Goal: Navigation & Orientation: Find specific page/section

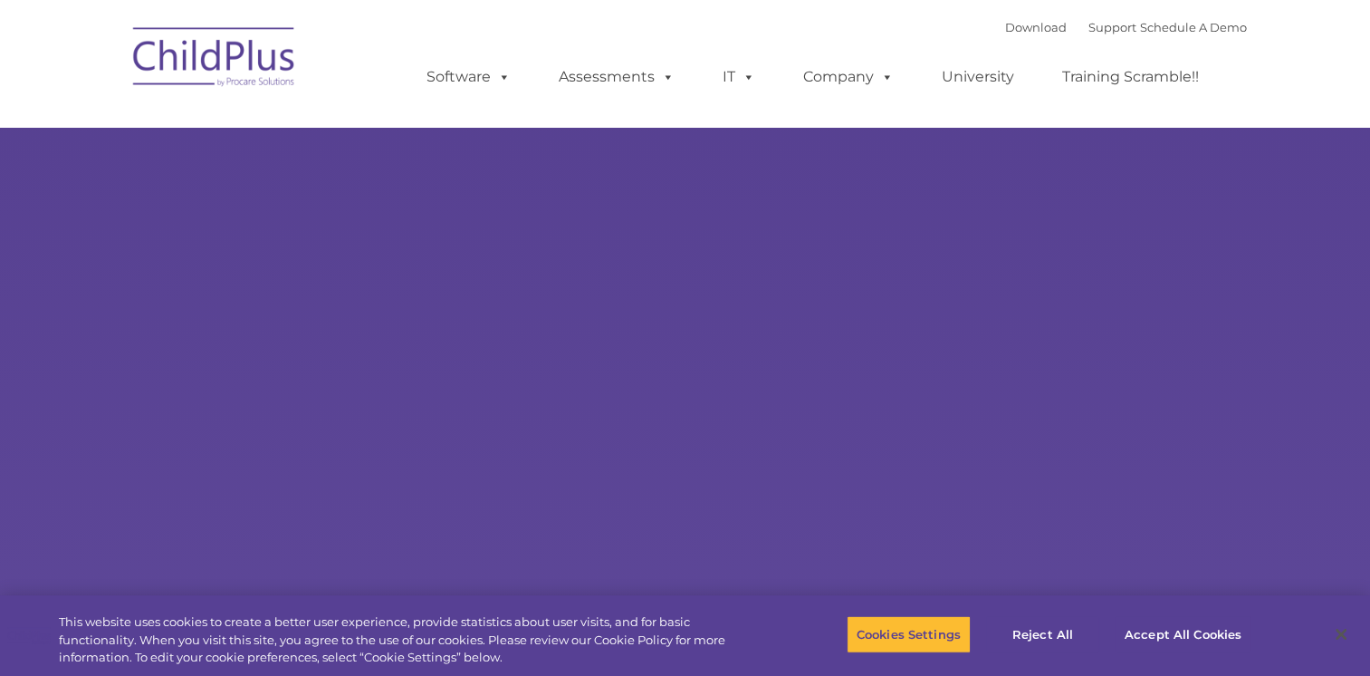
select select "MEDIUM"
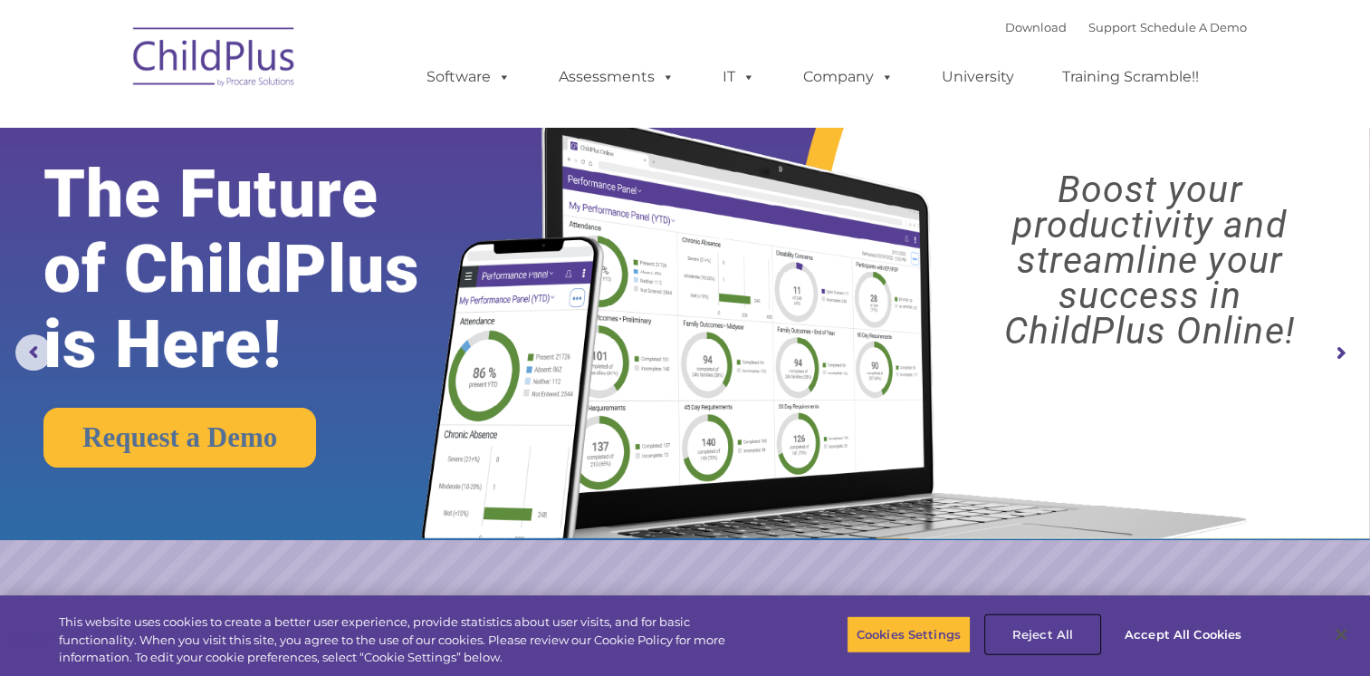
click at [1057, 629] on button "Reject All" at bounding box center [1042, 634] width 113 height 38
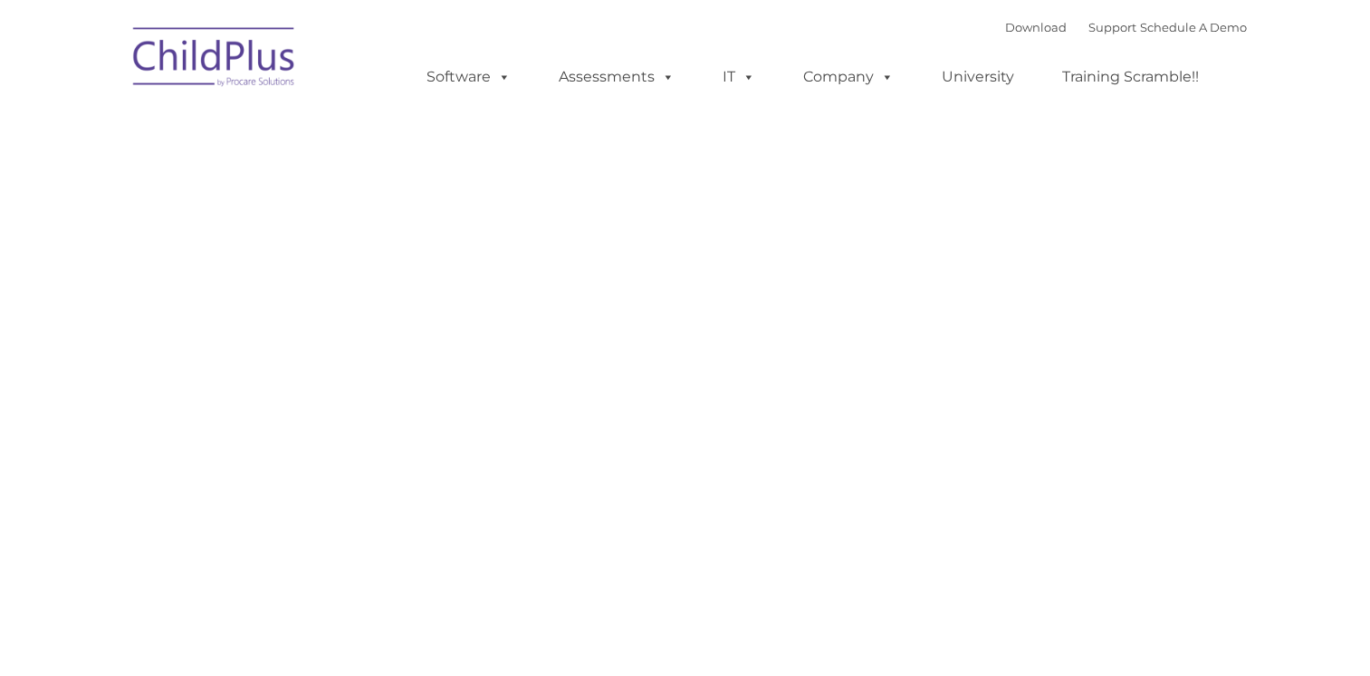
type input ""
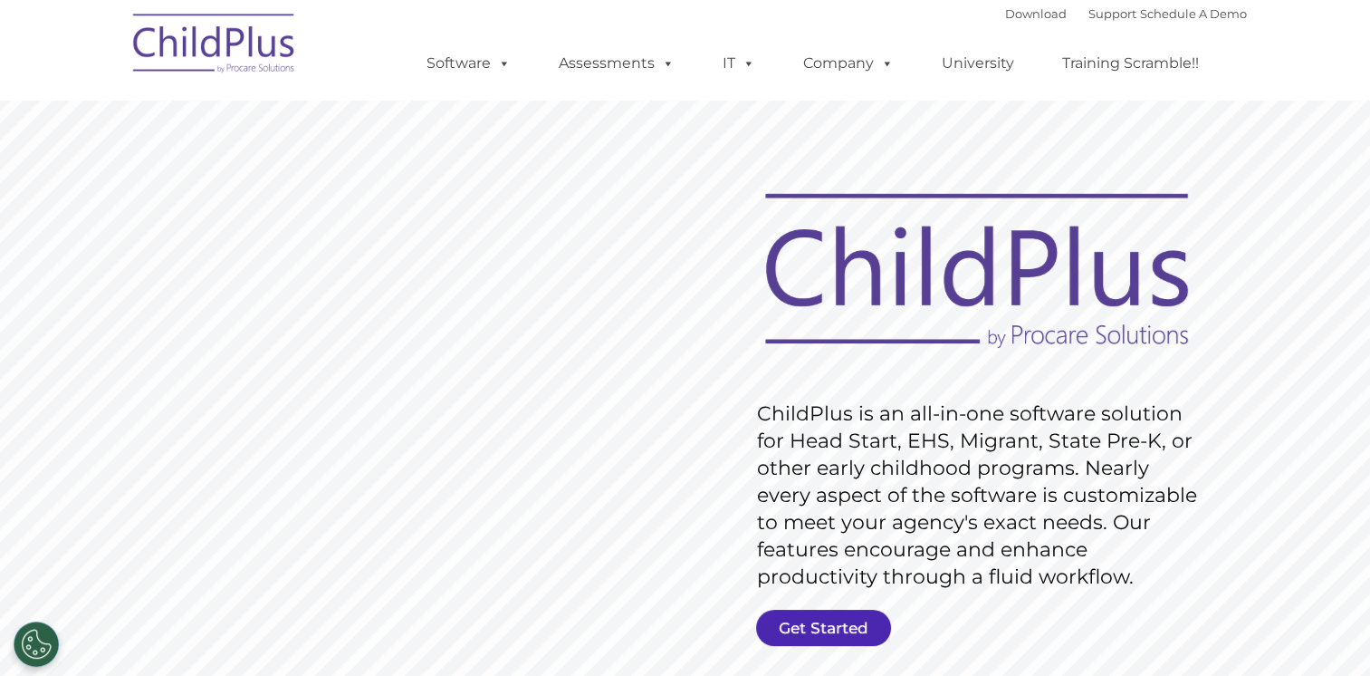
click at [819, 621] on link "Get Started" at bounding box center [823, 627] width 135 height 36
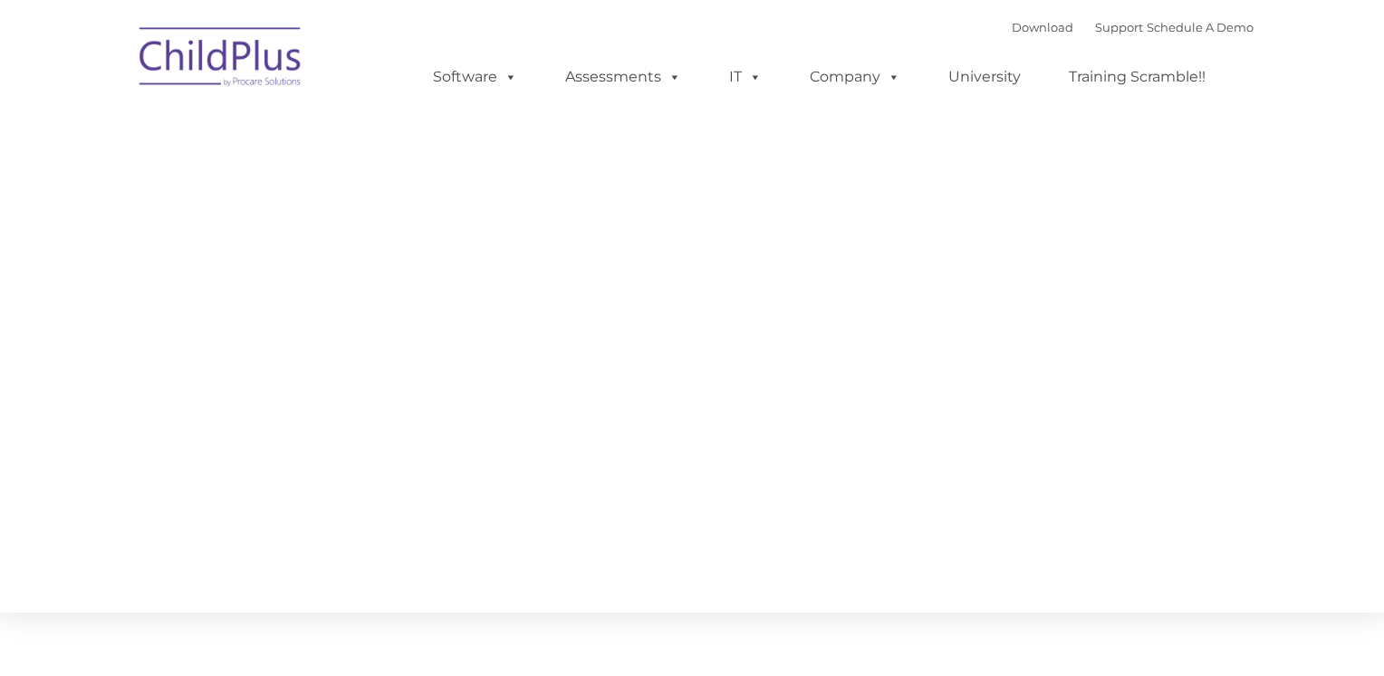
type input ""
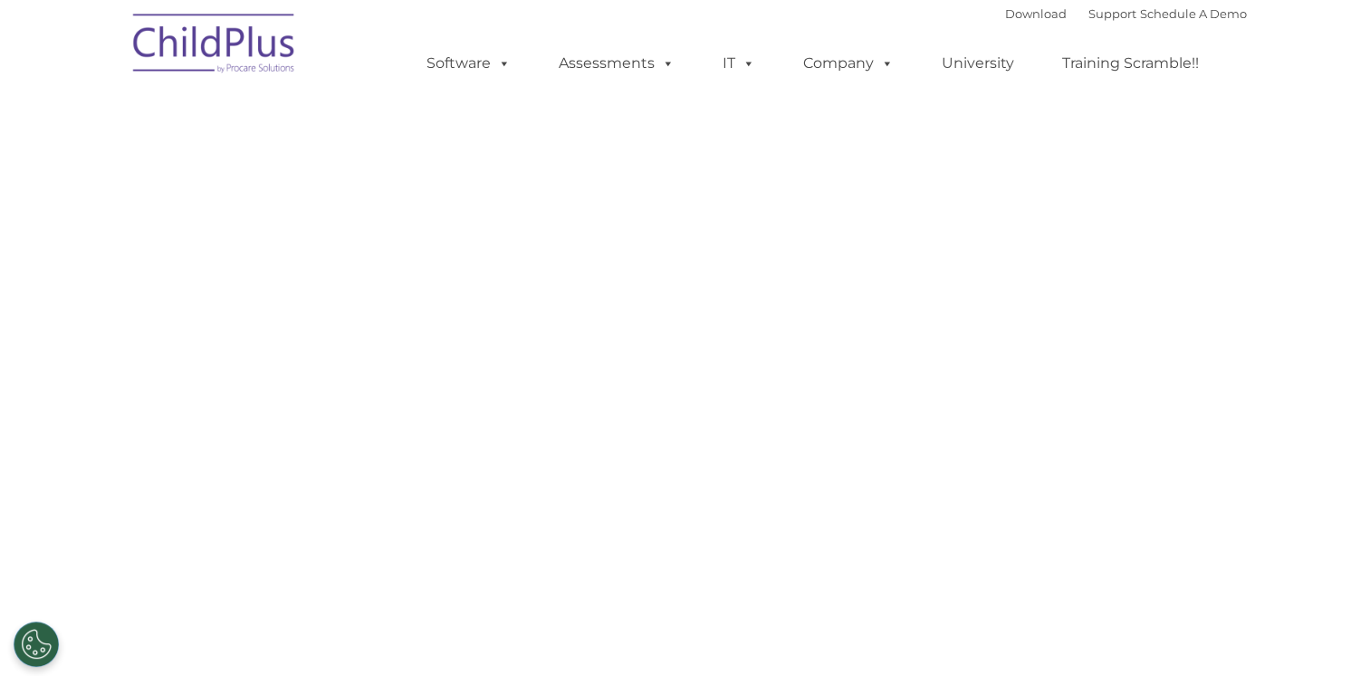
select select "MEDIUM"
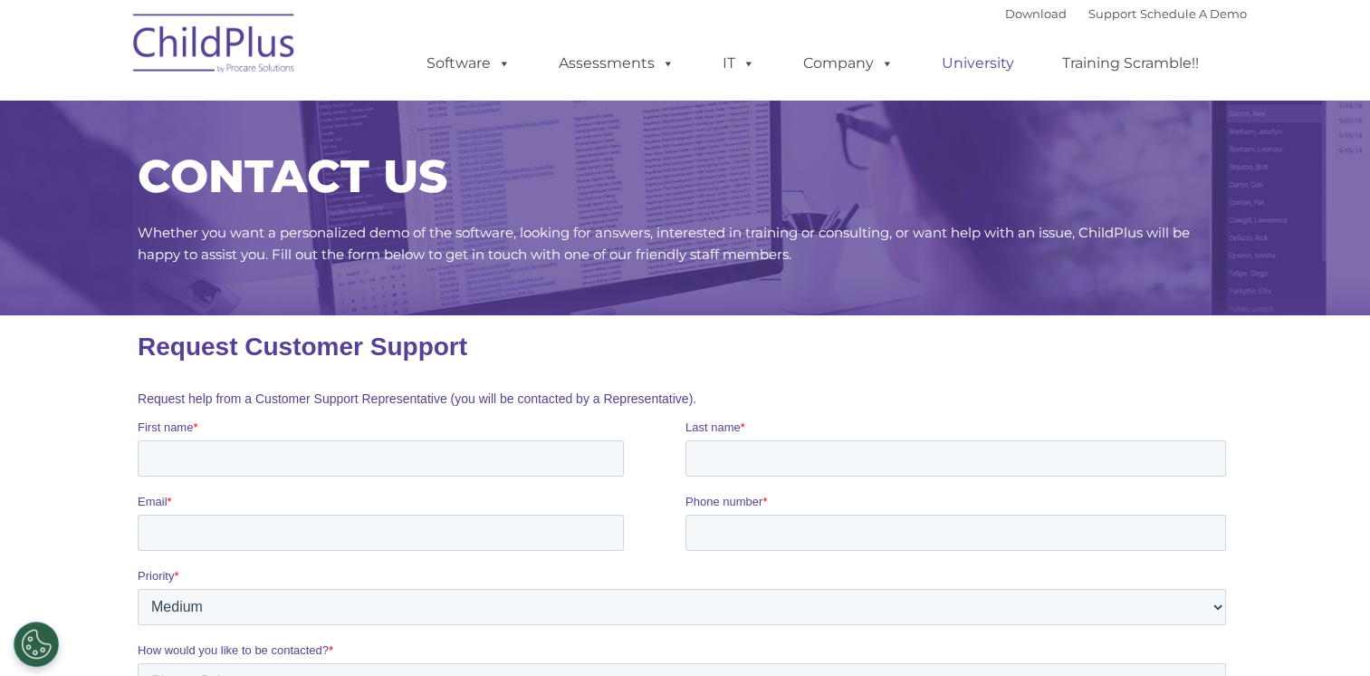
click at [985, 75] on link "University" at bounding box center [978, 63] width 109 height 36
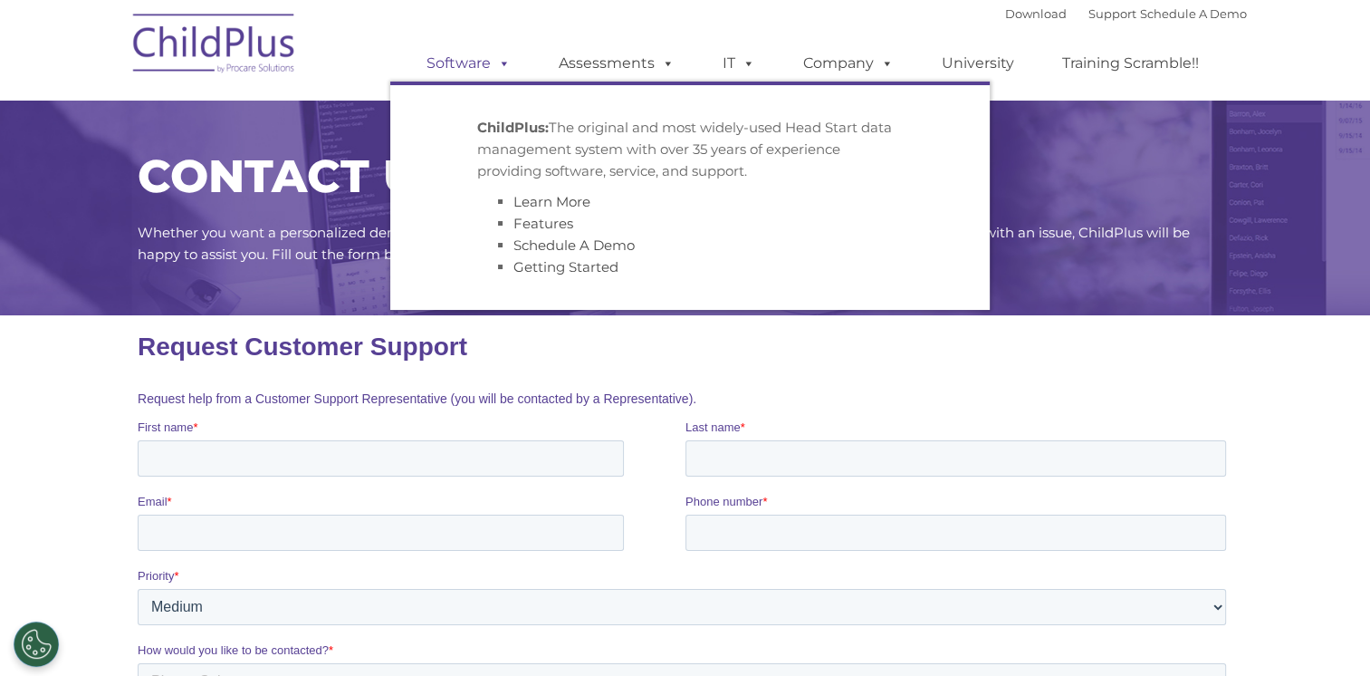
click at [488, 71] on link "Software" at bounding box center [468, 63] width 120 height 36
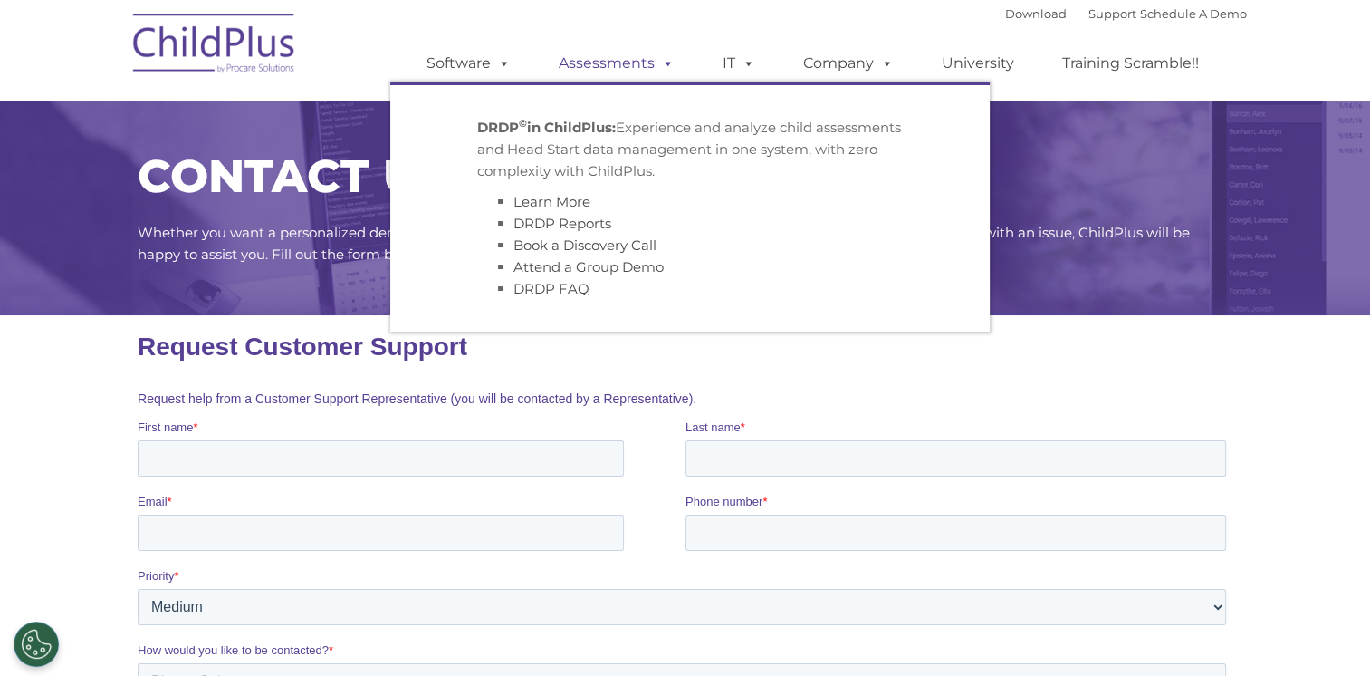
click at [606, 72] on link "Assessments" at bounding box center [617, 63] width 152 height 36
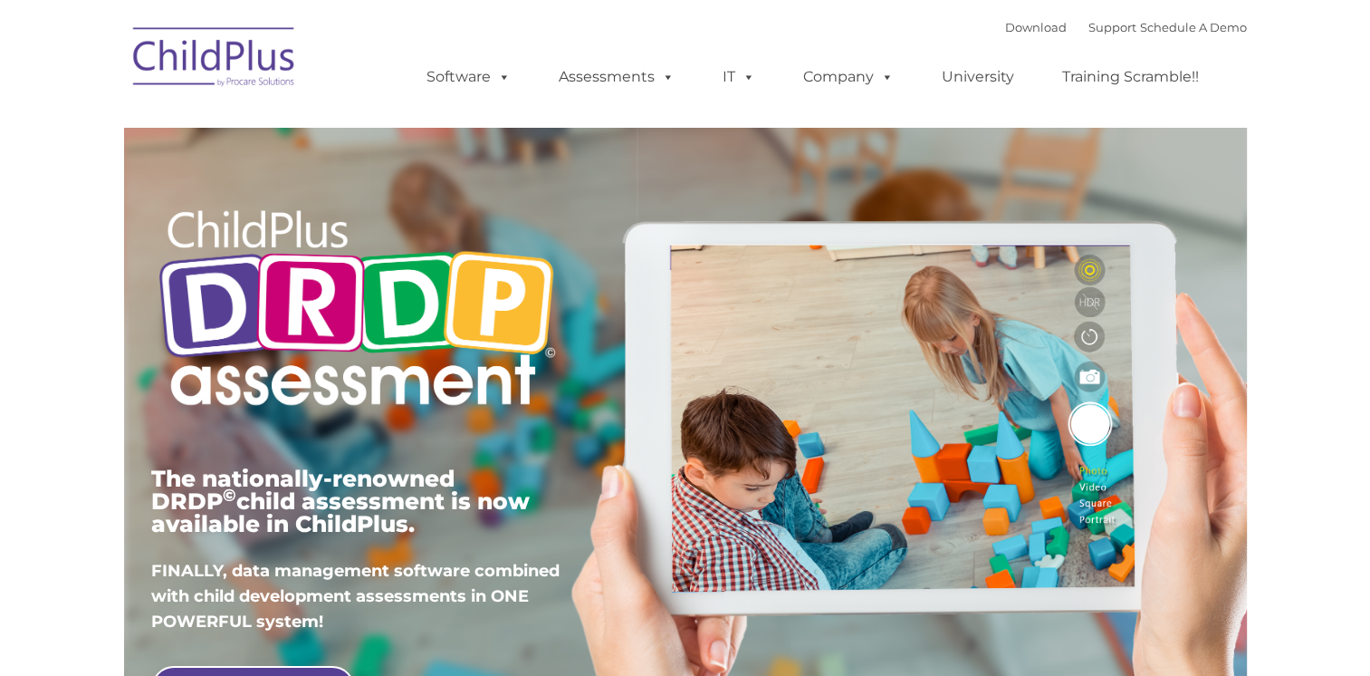
type input ""
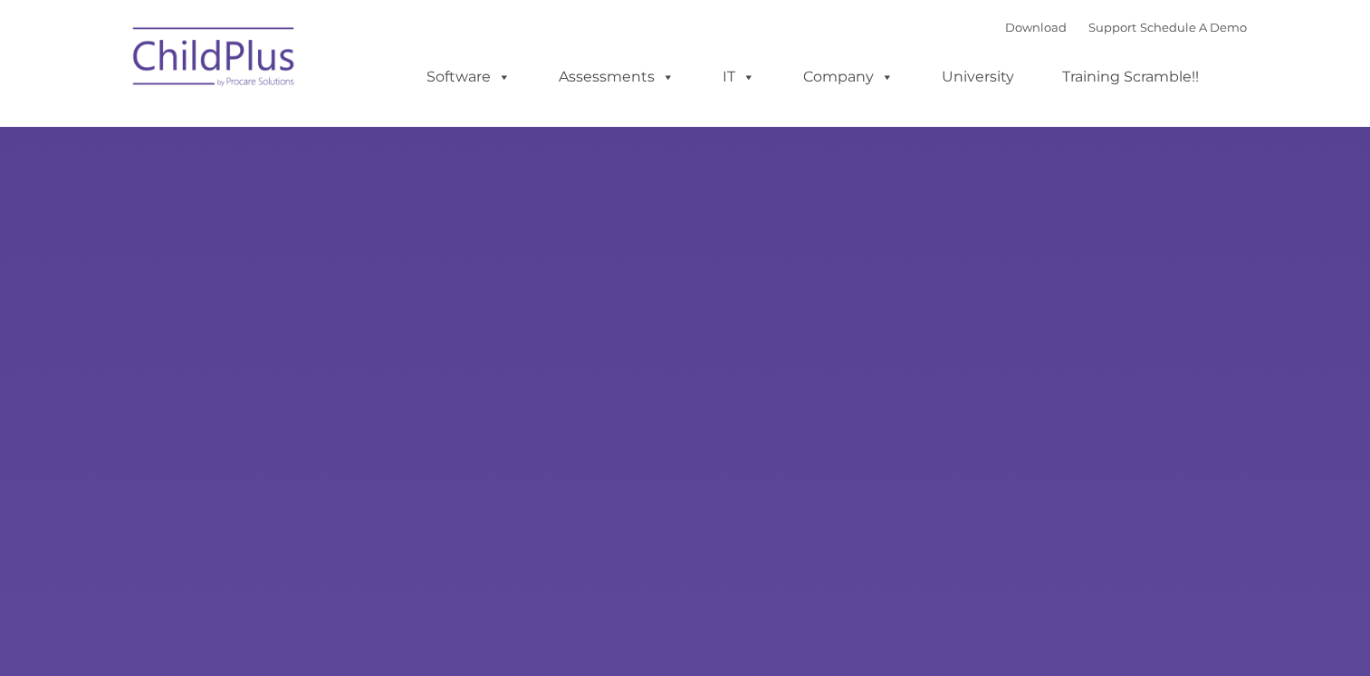
type input ""
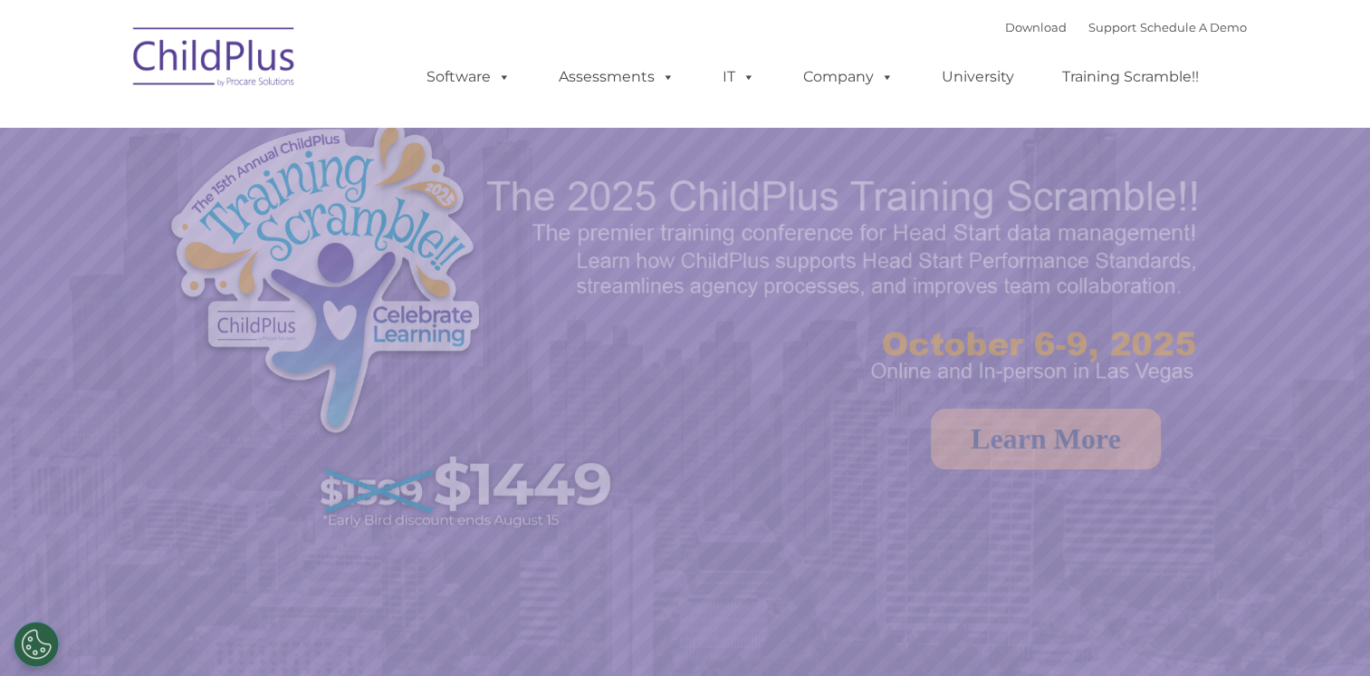
select select "MEDIUM"
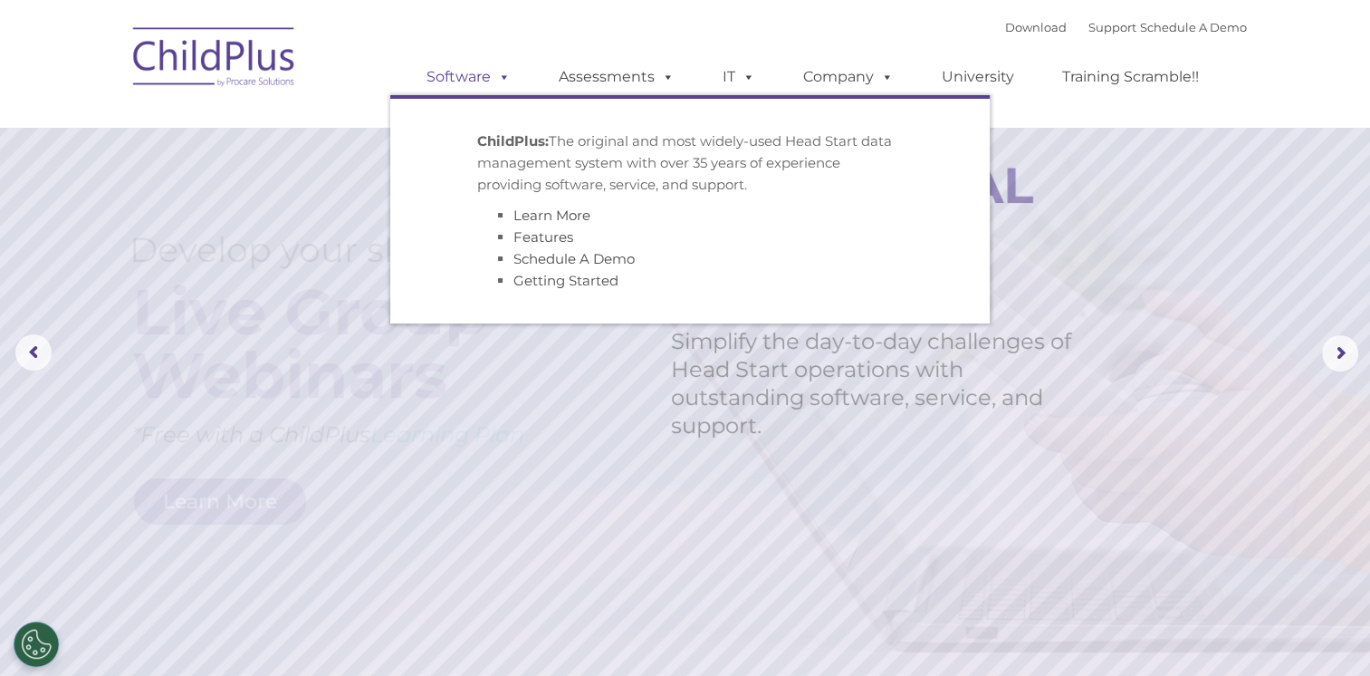
click at [466, 82] on link "Software" at bounding box center [468, 77] width 120 height 36
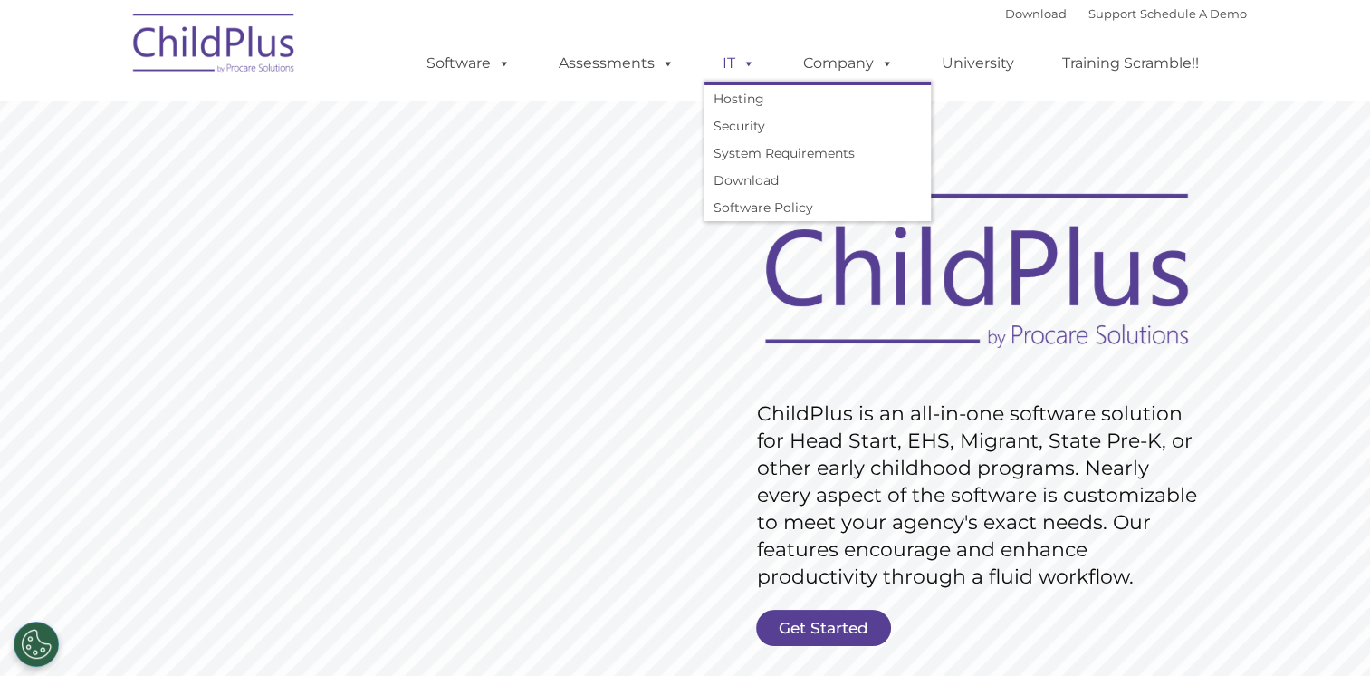
click at [730, 68] on link "IT" at bounding box center [739, 63] width 69 height 36
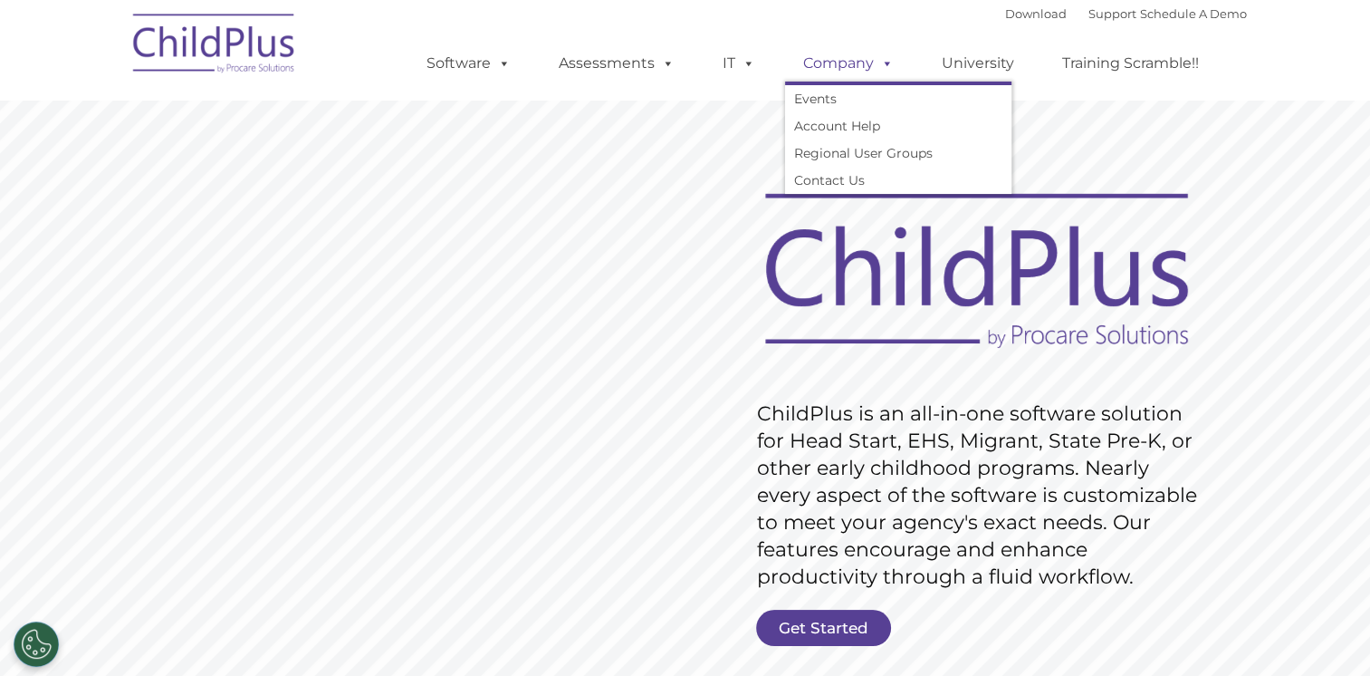
click at [878, 67] on span at bounding box center [884, 62] width 20 height 17
click at [975, 74] on link "University" at bounding box center [978, 63] width 109 height 36
click at [1098, 62] on link "Training Scramble!!" at bounding box center [1130, 63] width 173 height 36
